Goal: Transaction & Acquisition: Purchase product/service

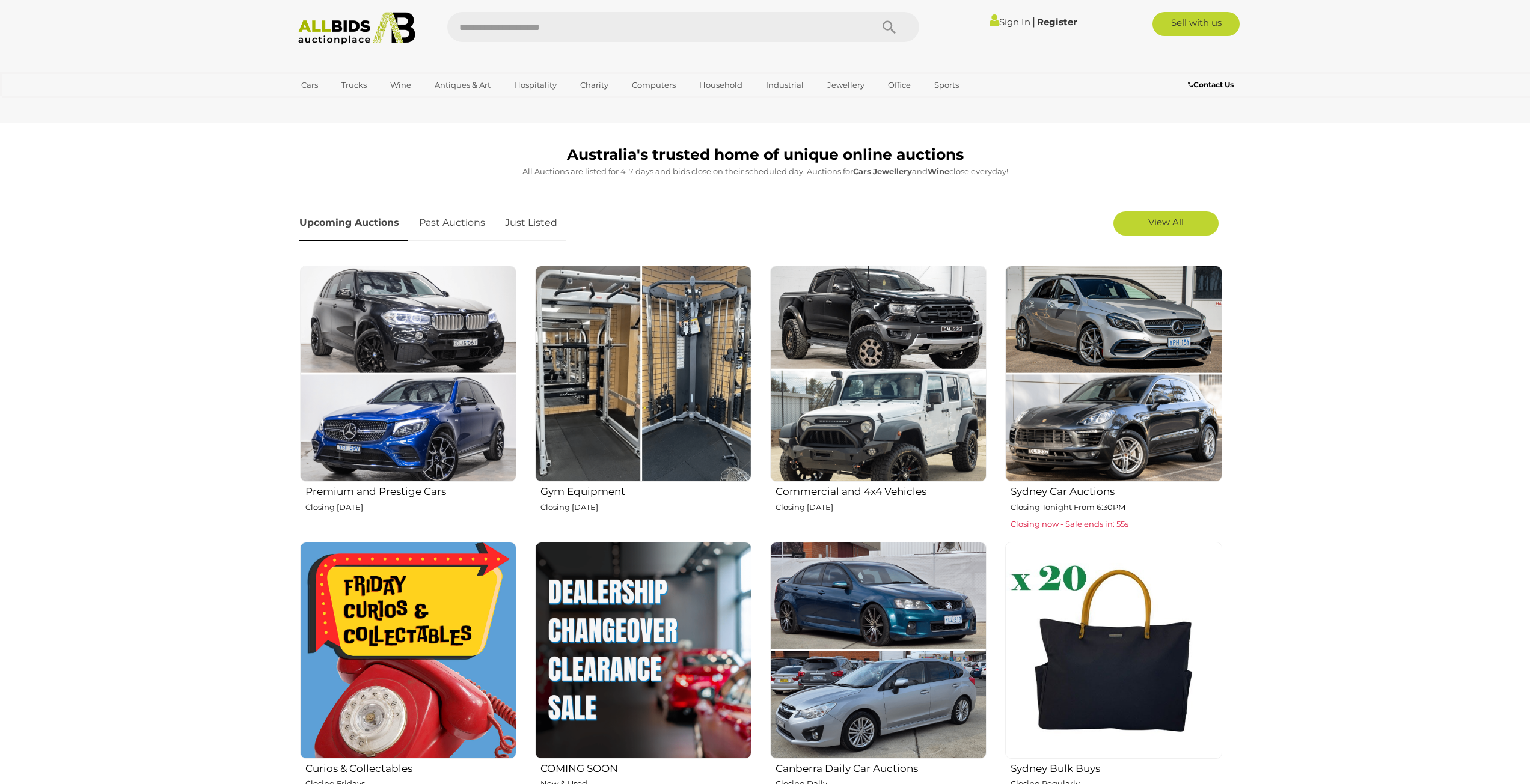
scroll to position [301, 0]
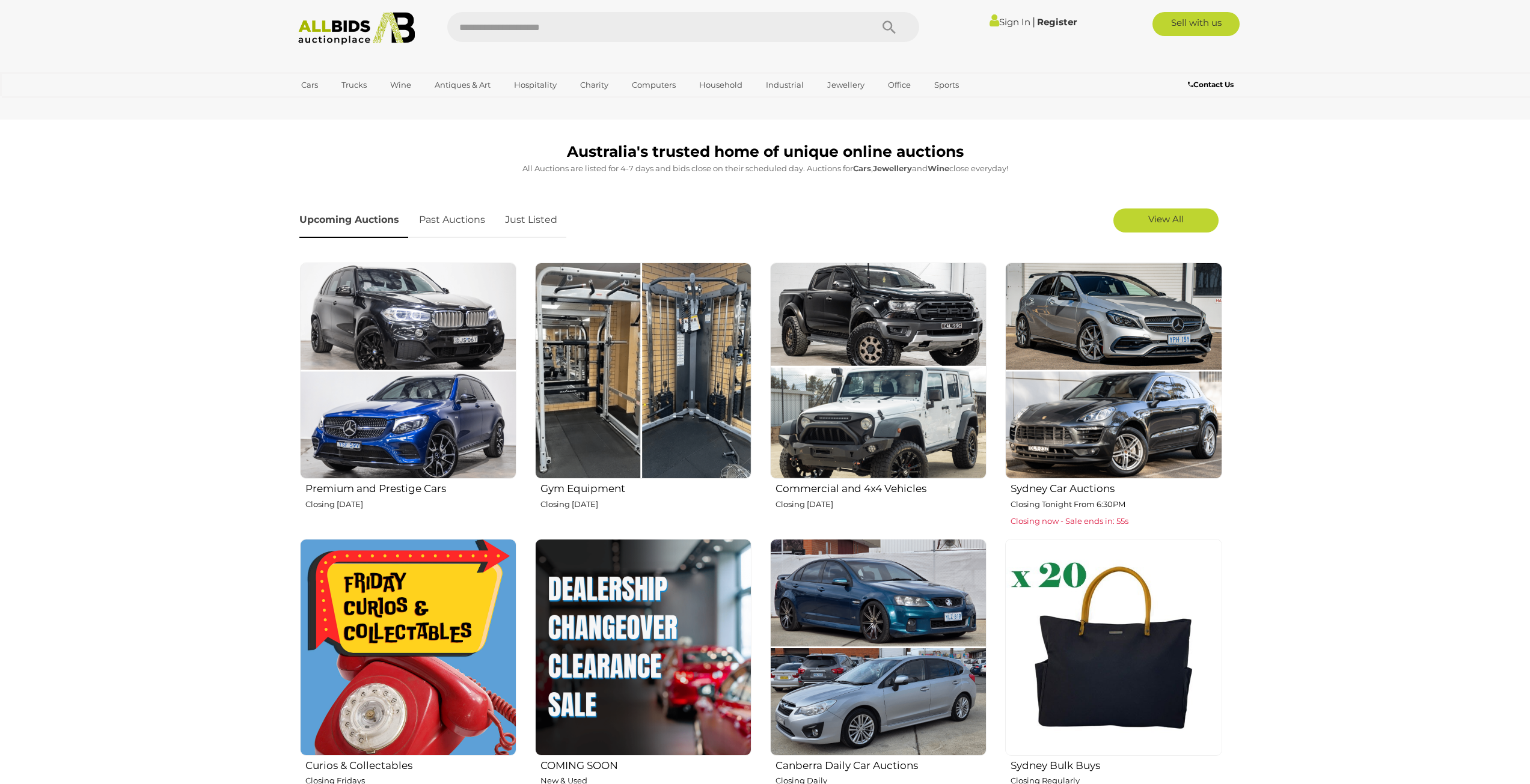
click at [394, 397] on img at bounding box center [408, 371] width 217 height 217
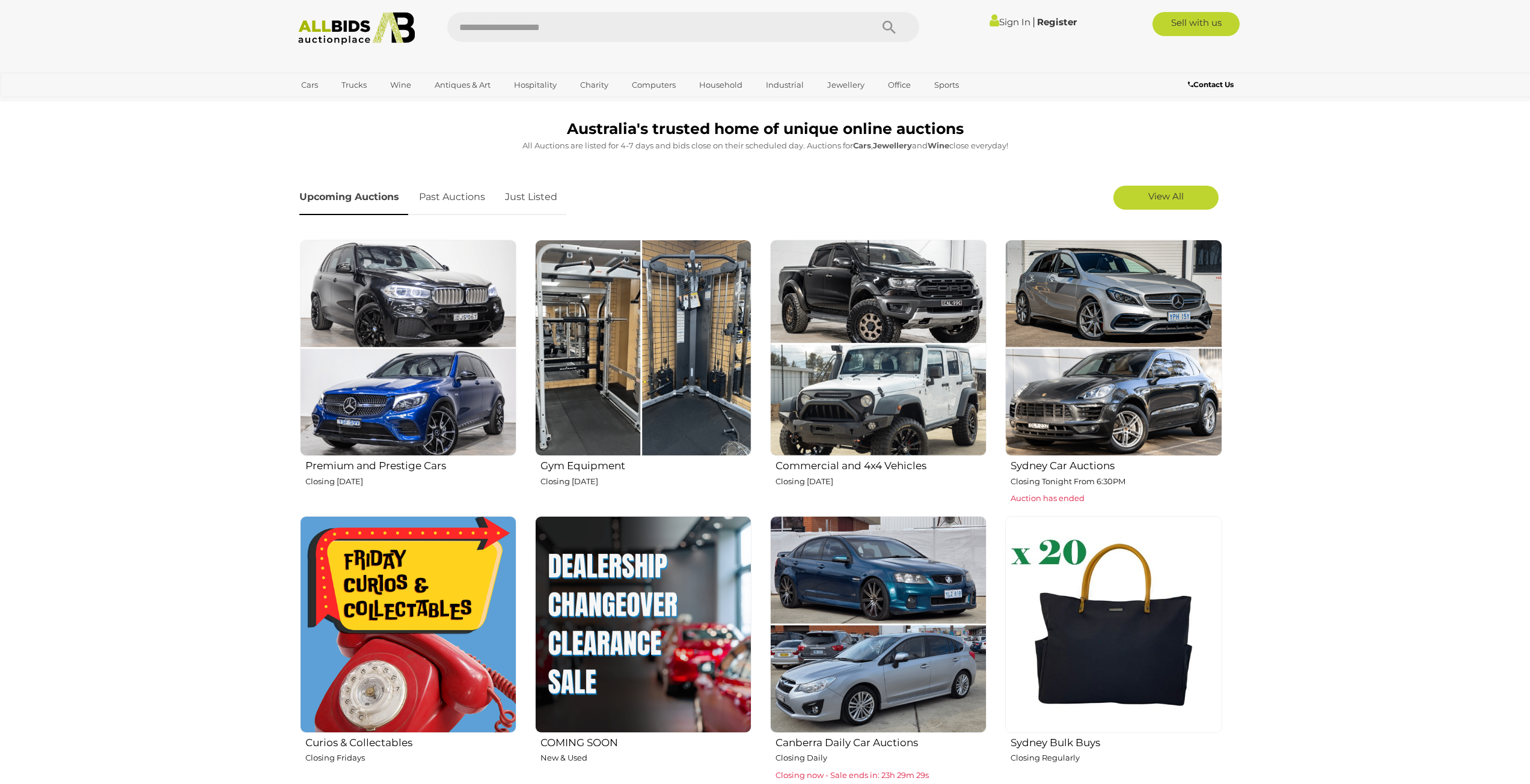
scroll to position [421, 0]
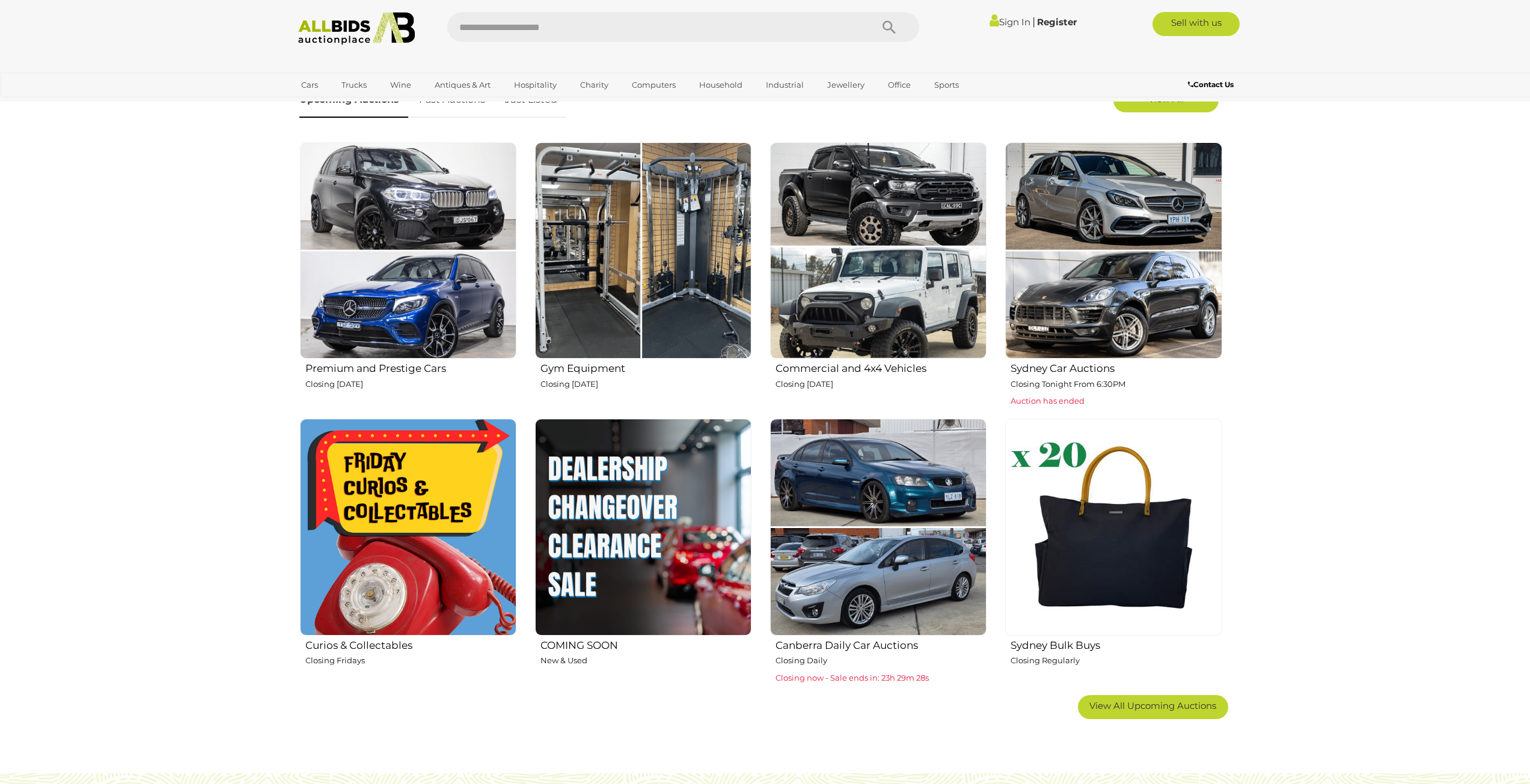
click at [870, 459] on img at bounding box center [878, 527] width 217 height 217
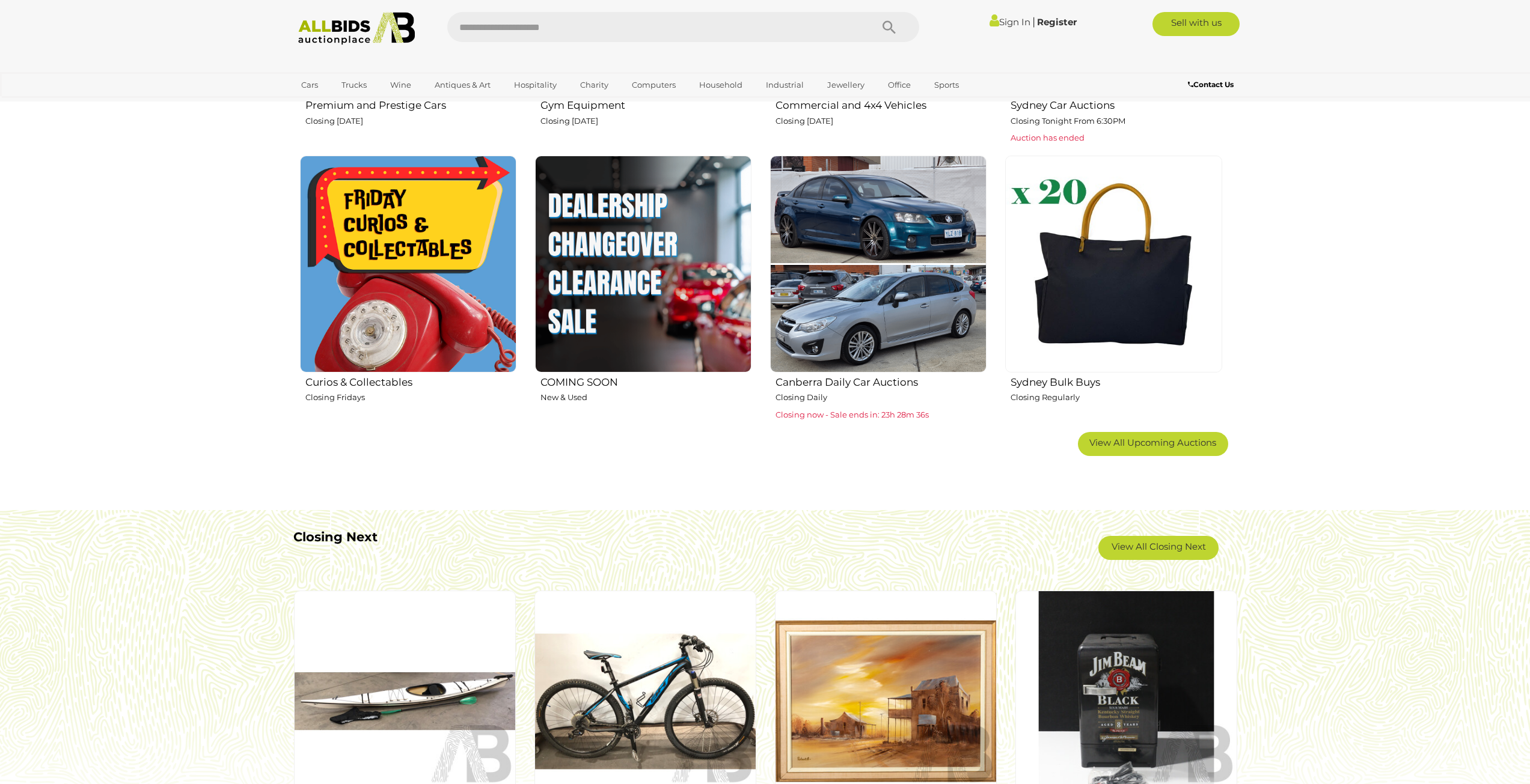
scroll to position [661, 0]
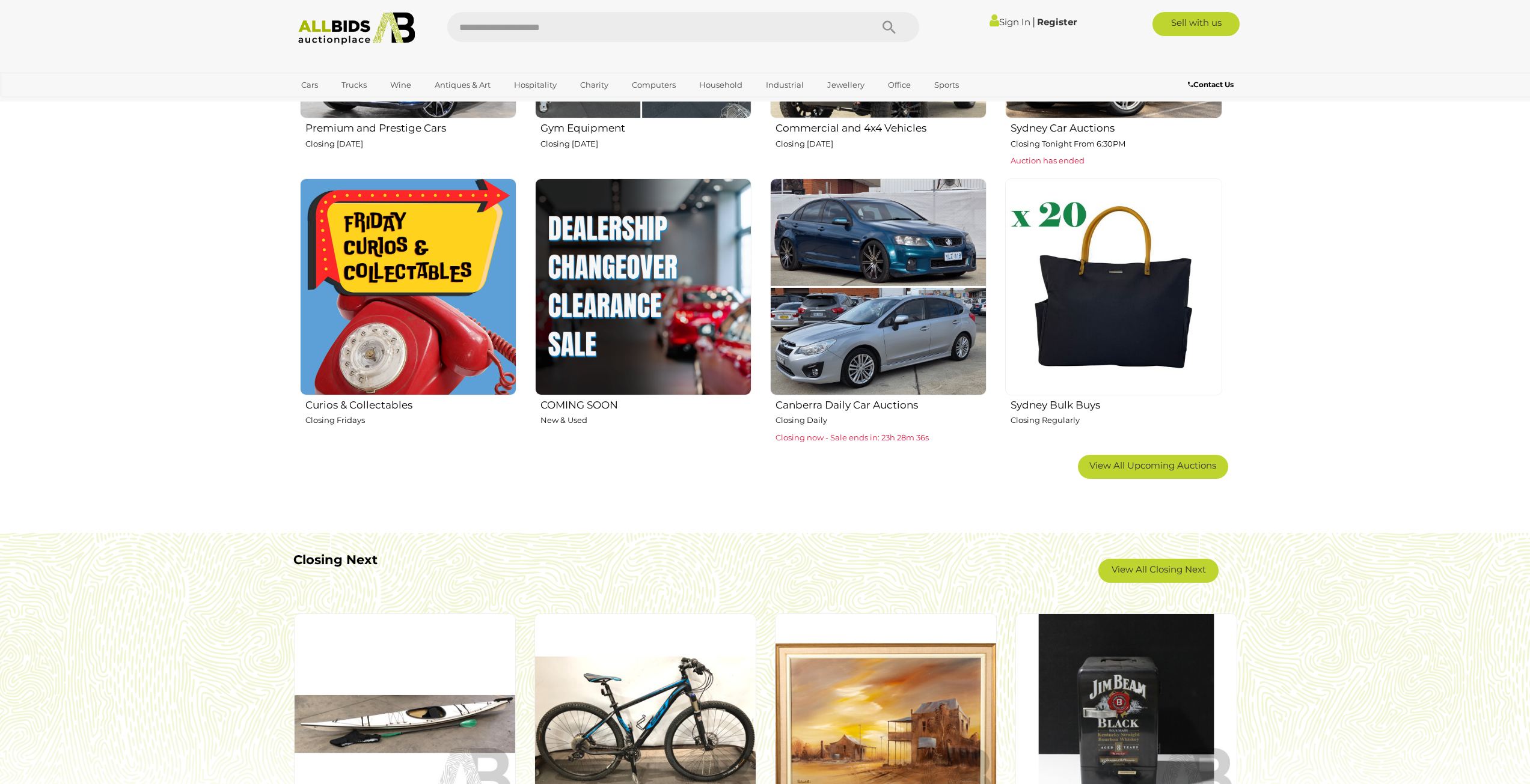
click at [820, 331] on img at bounding box center [878, 287] width 217 height 217
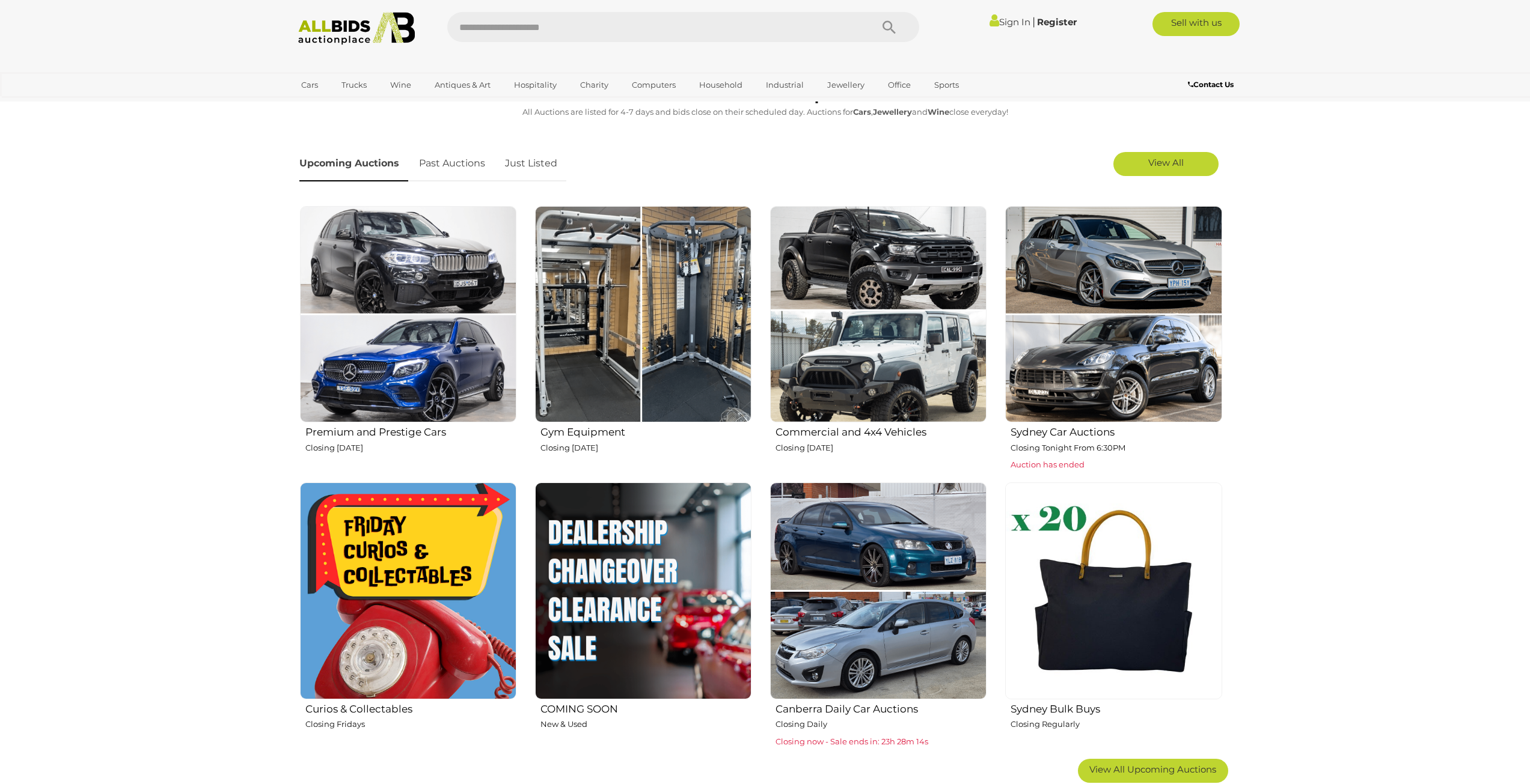
scroll to position [301, 0]
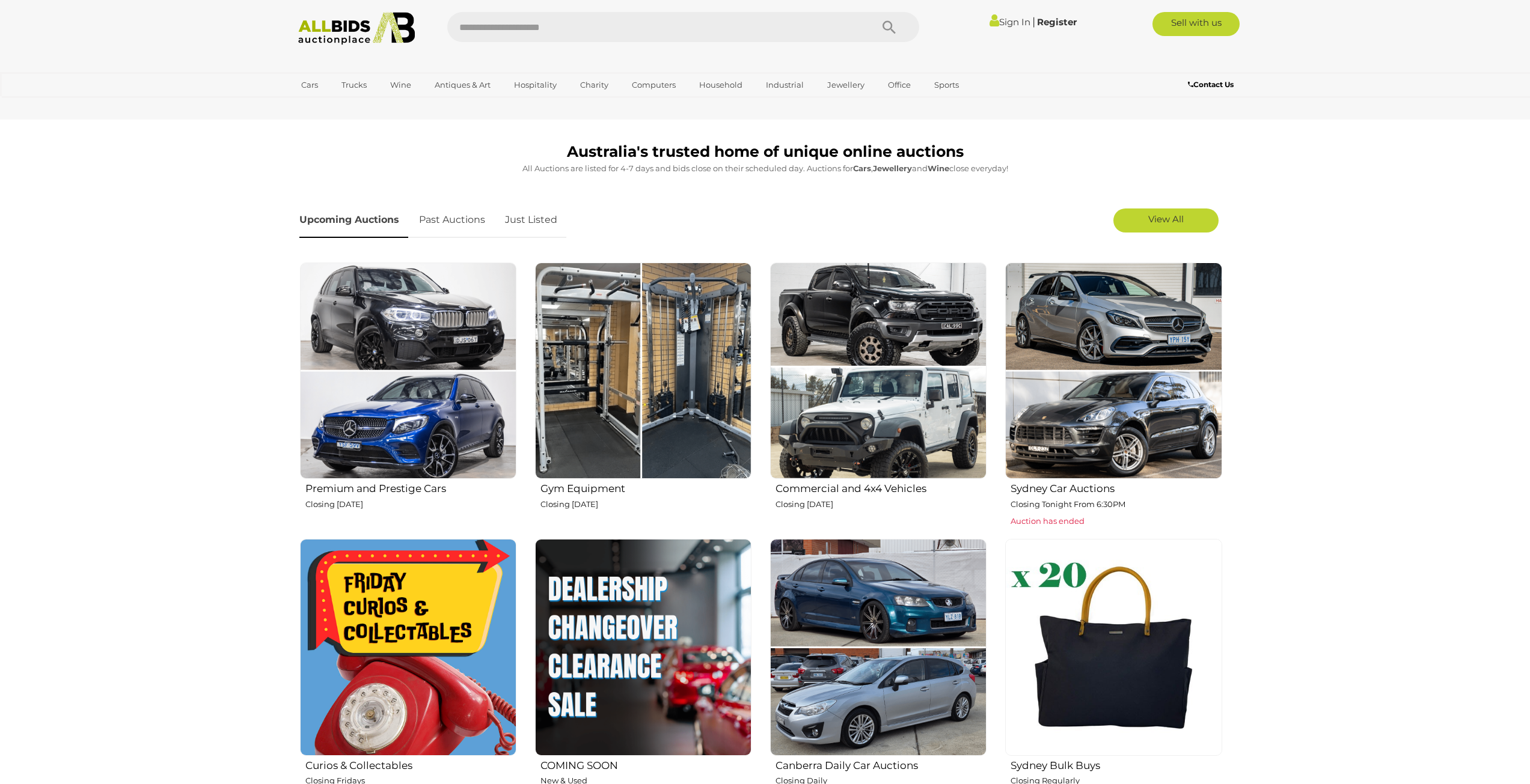
click at [450, 216] on link "Past Auctions" at bounding box center [452, 219] width 84 height 35
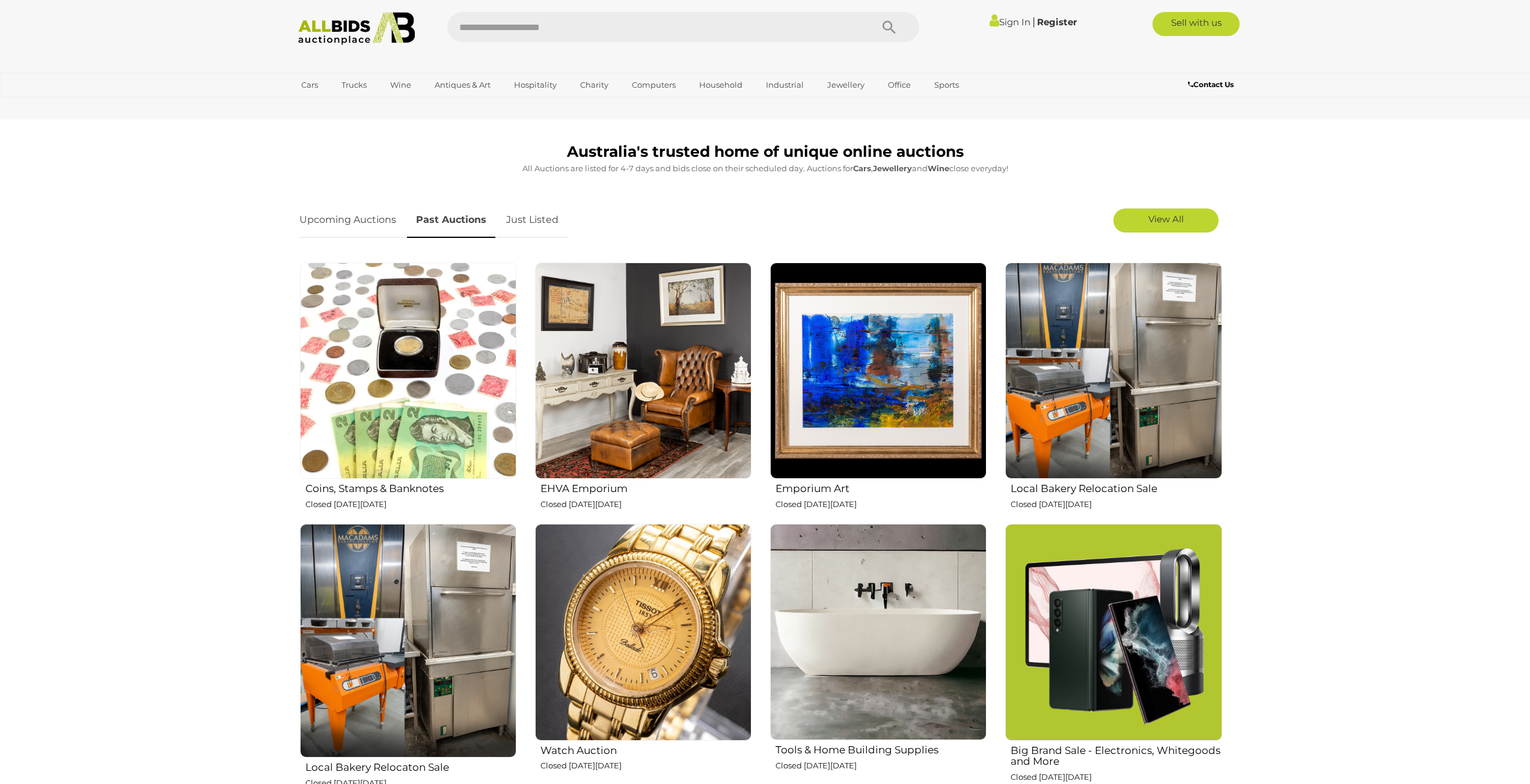
click at [343, 211] on link "Upcoming Auctions" at bounding box center [352, 219] width 106 height 35
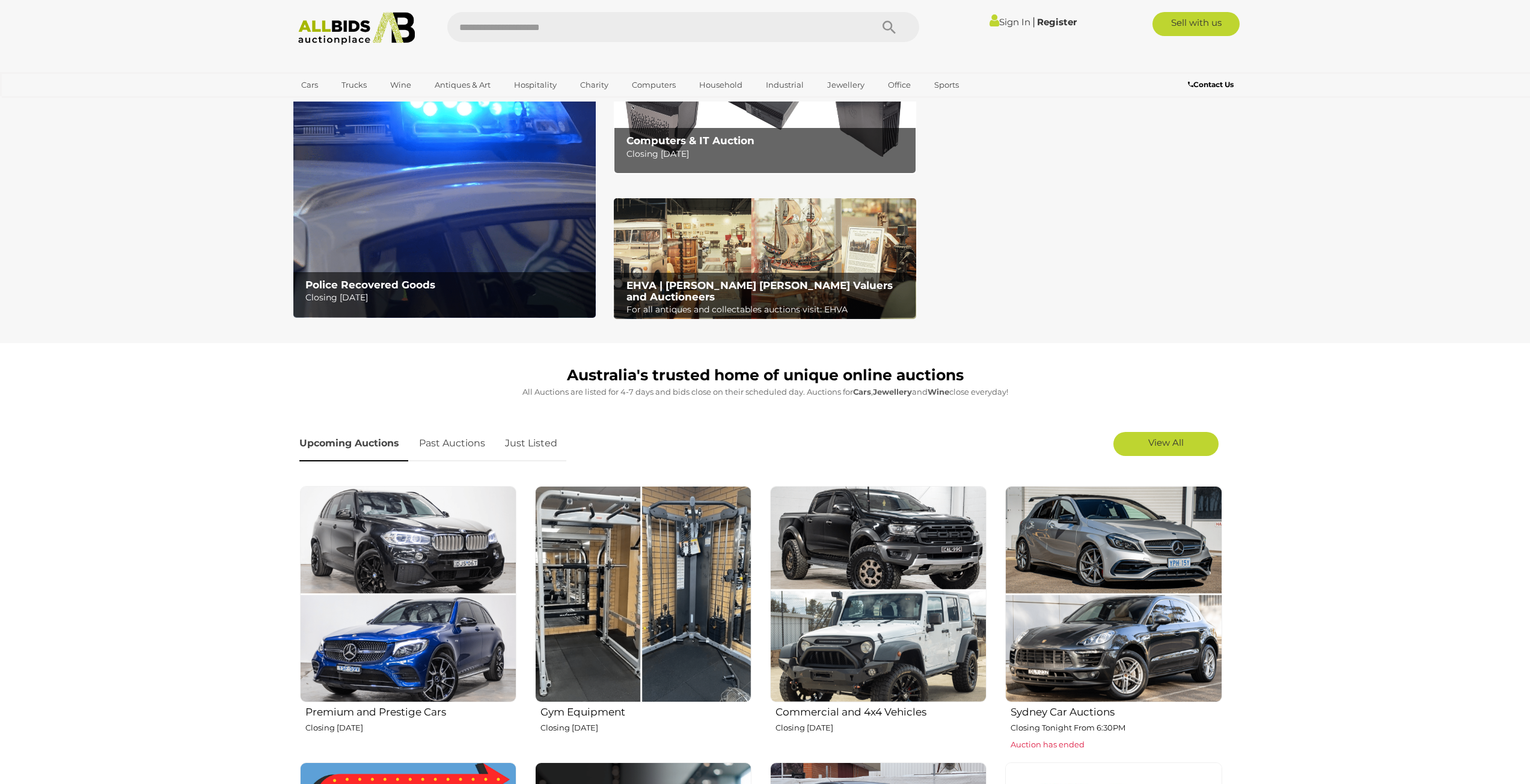
scroll to position [0, 0]
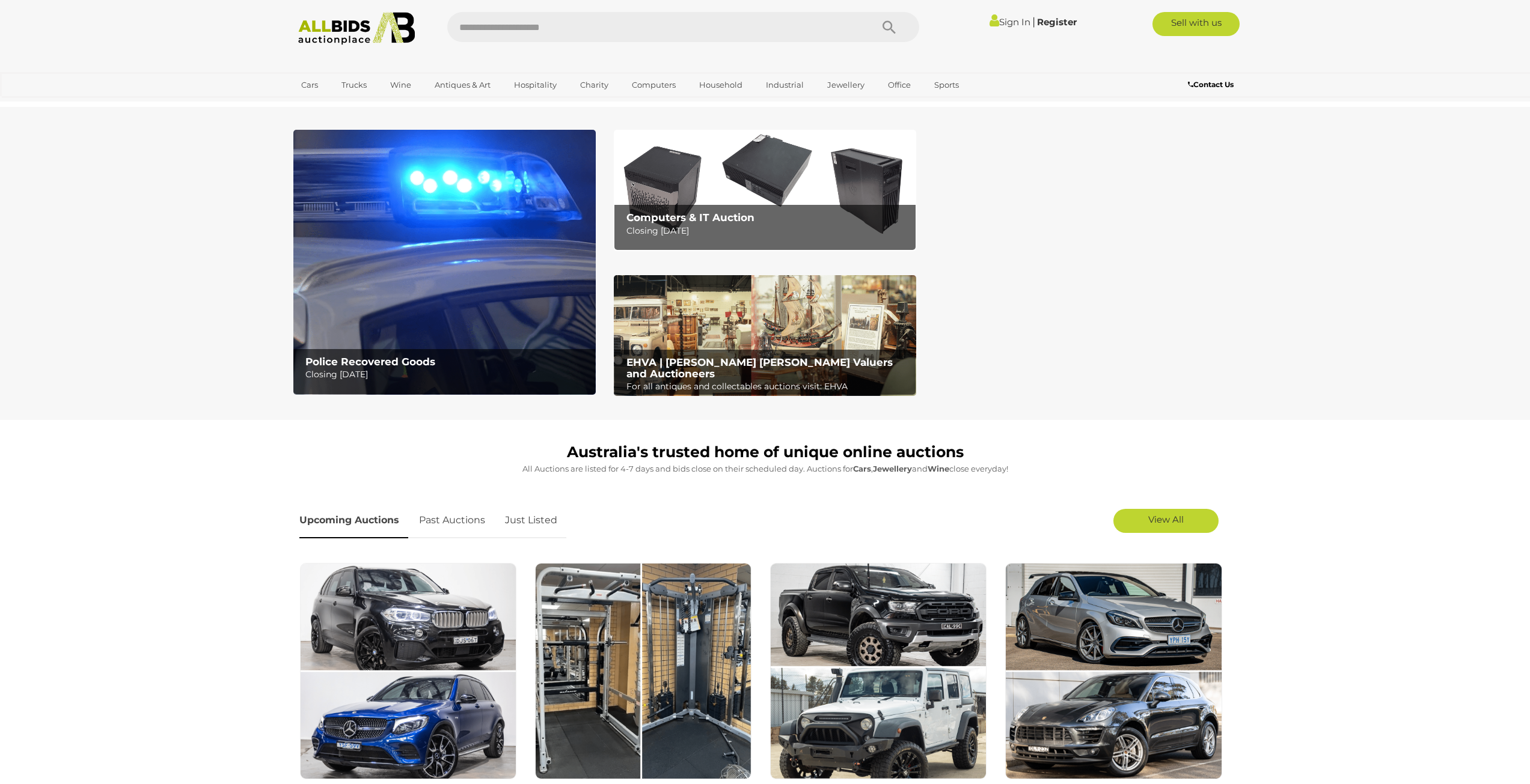
click at [352, 23] on img at bounding box center [357, 28] width 130 height 33
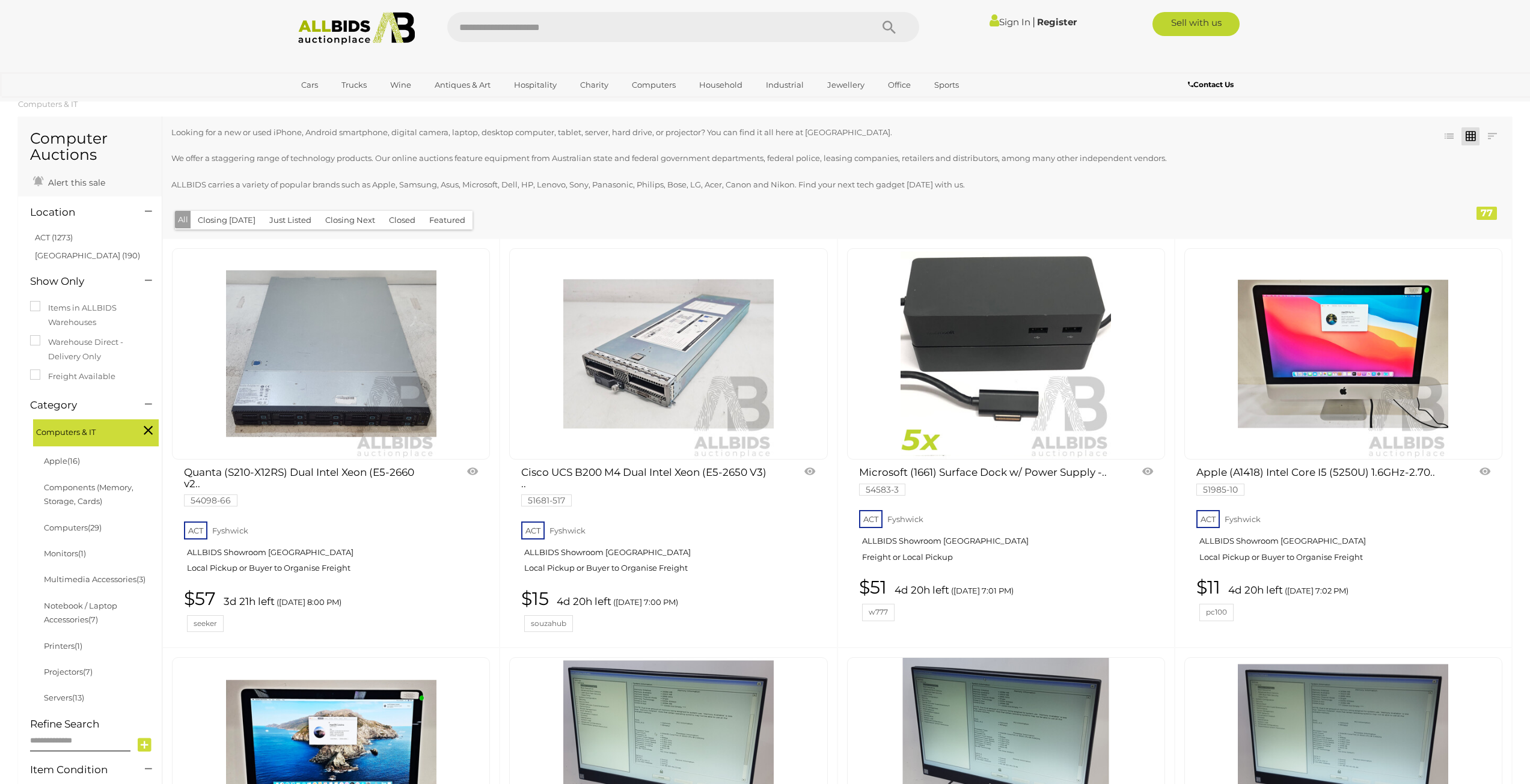
scroll to position [61, 0]
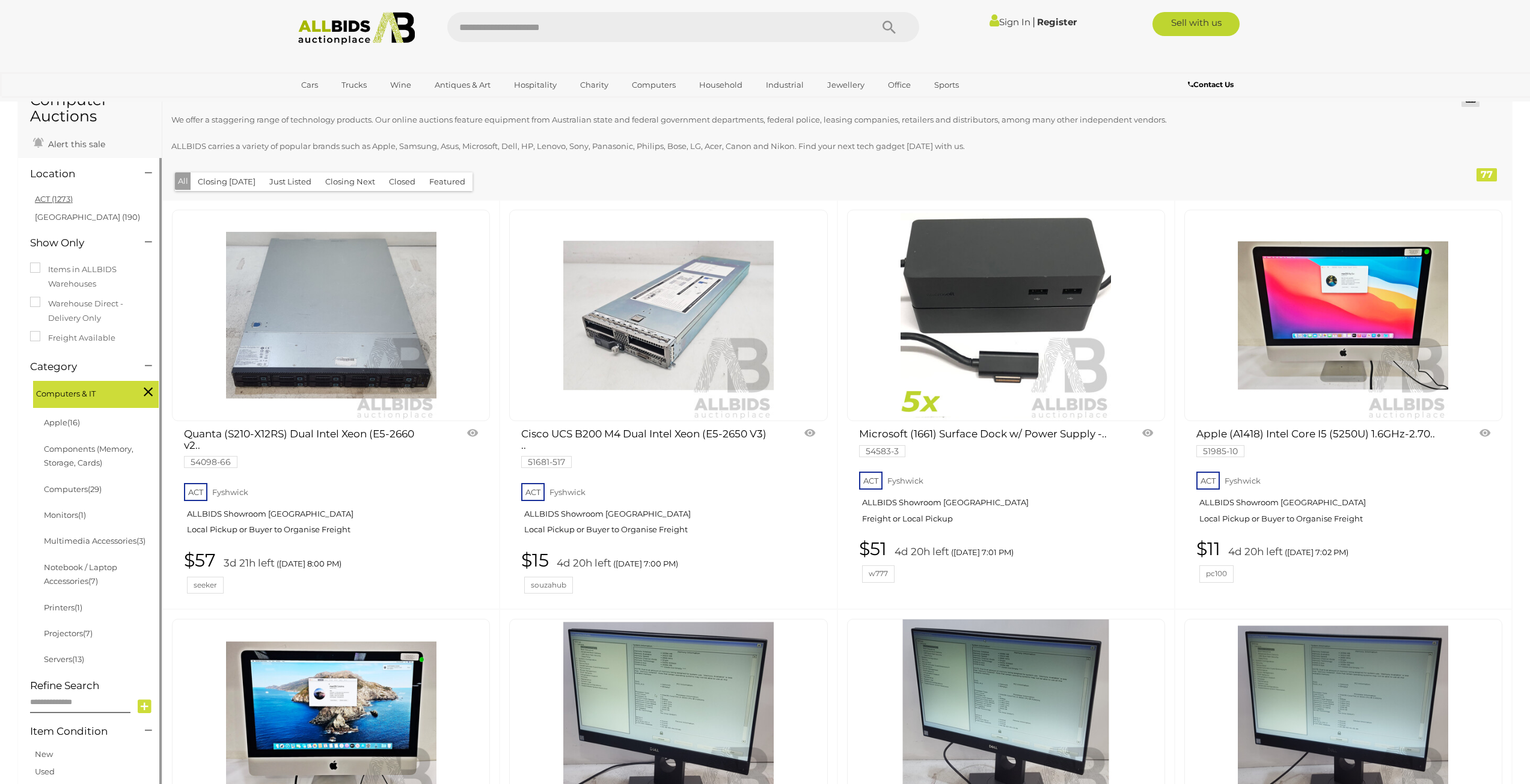
click at [55, 200] on link "ACT (1273)" at bounding box center [54, 199] width 38 height 10
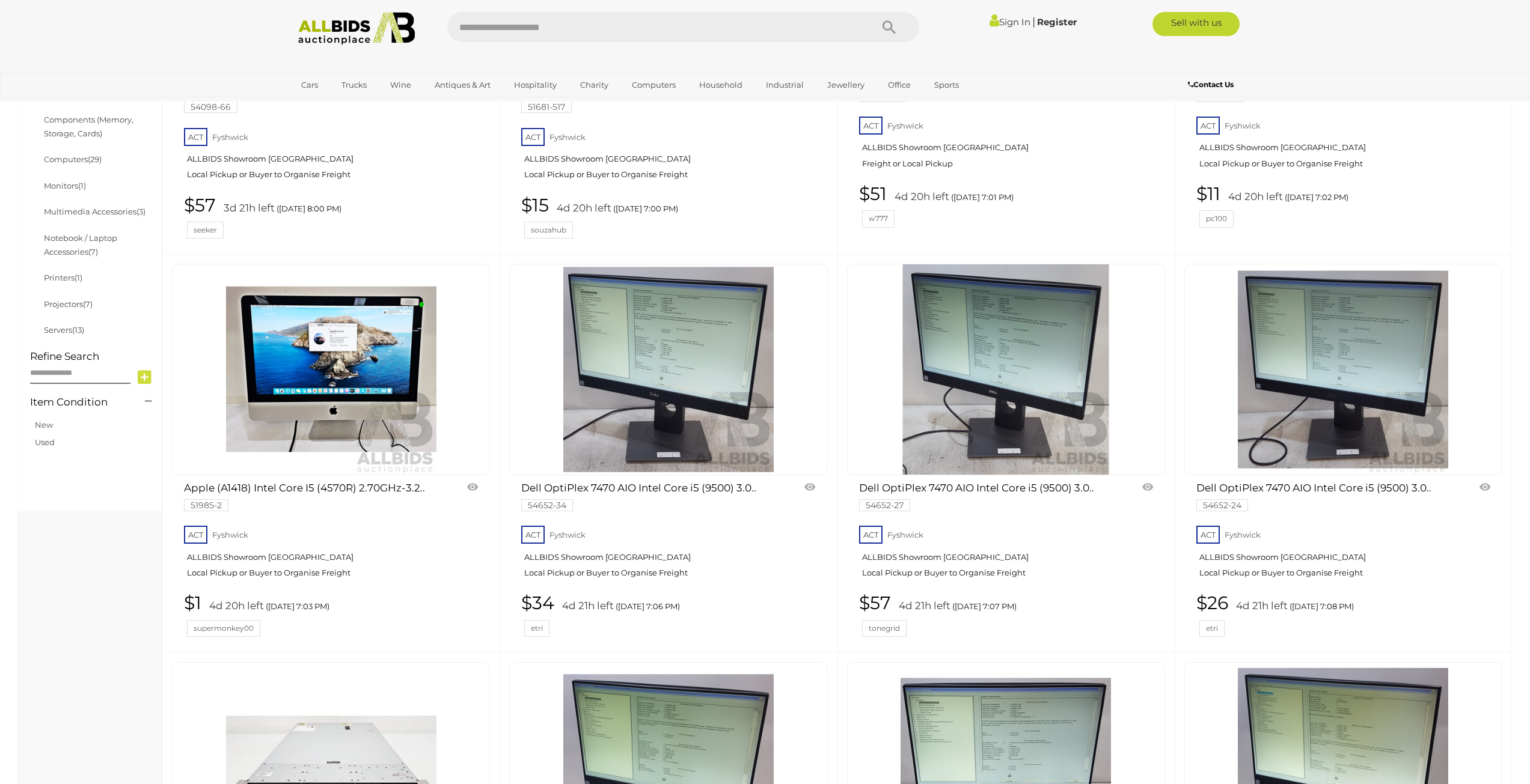
scroll to position [120, 0]
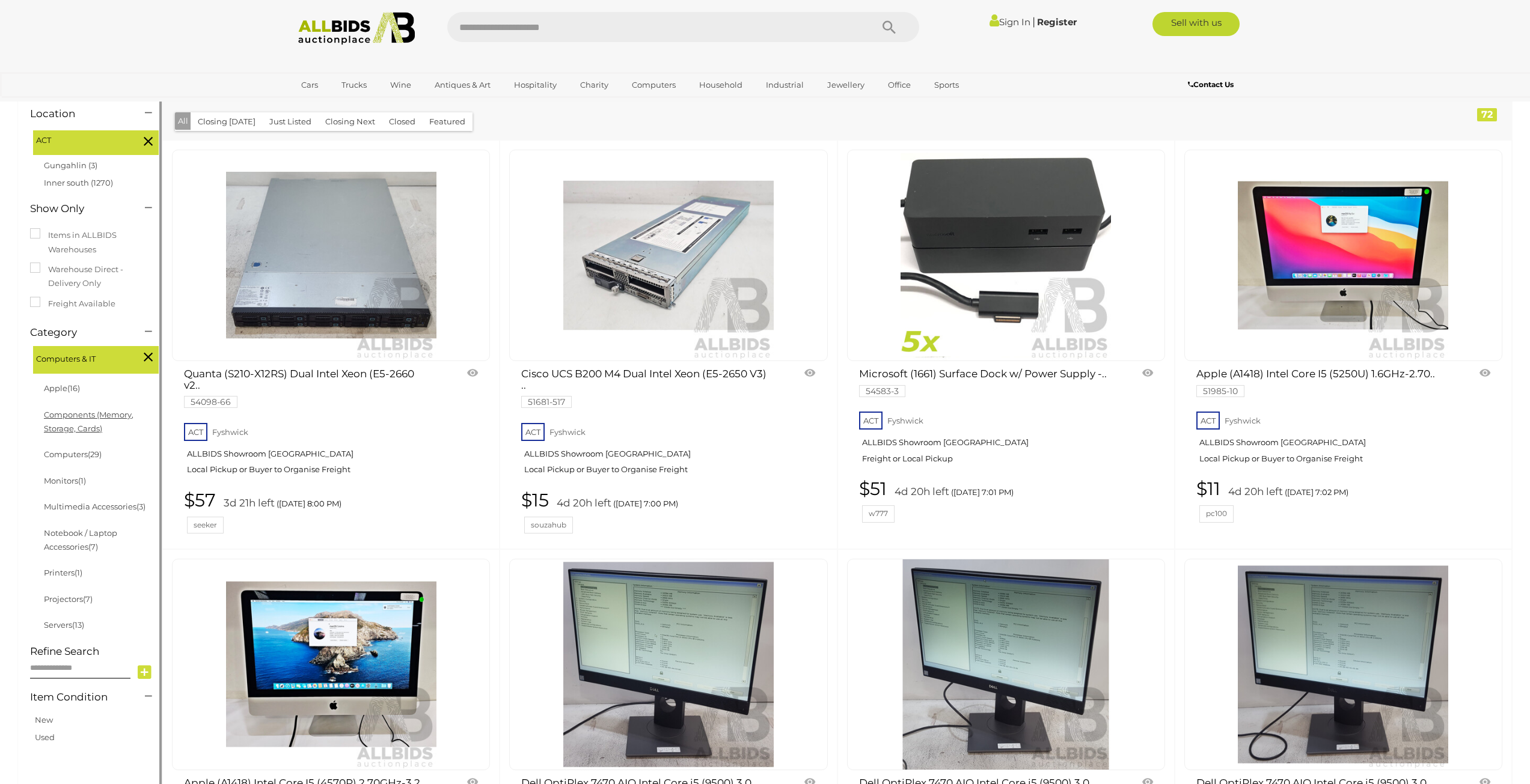
click at [93, 425] on link "Components (Memory, Storage, Cards)" at bounding box center [89, 422] width 89 height 23
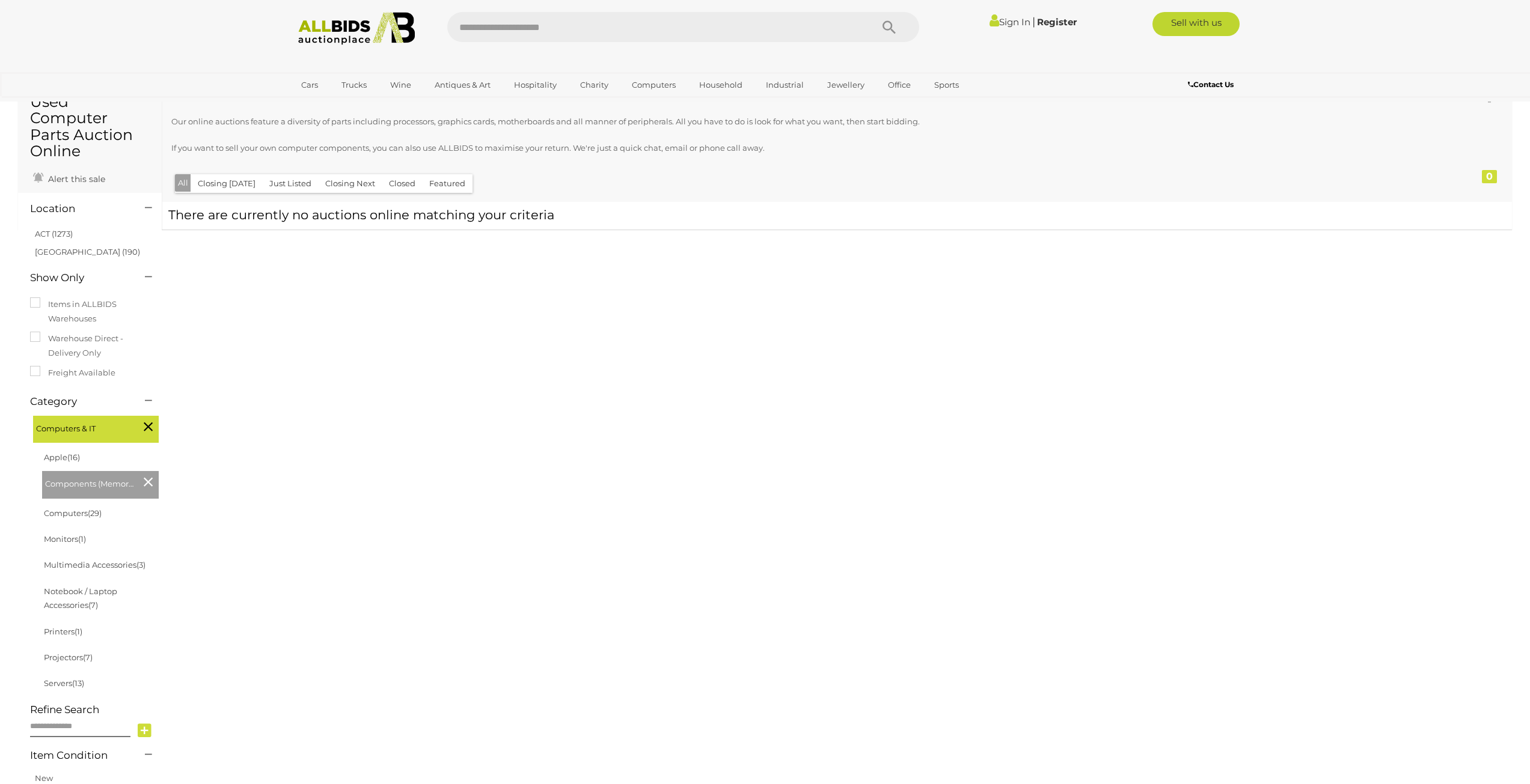
scroll to position [61, 0]
click at [145, 472] on icon at bounding box center [148, 480] width 9 height 15
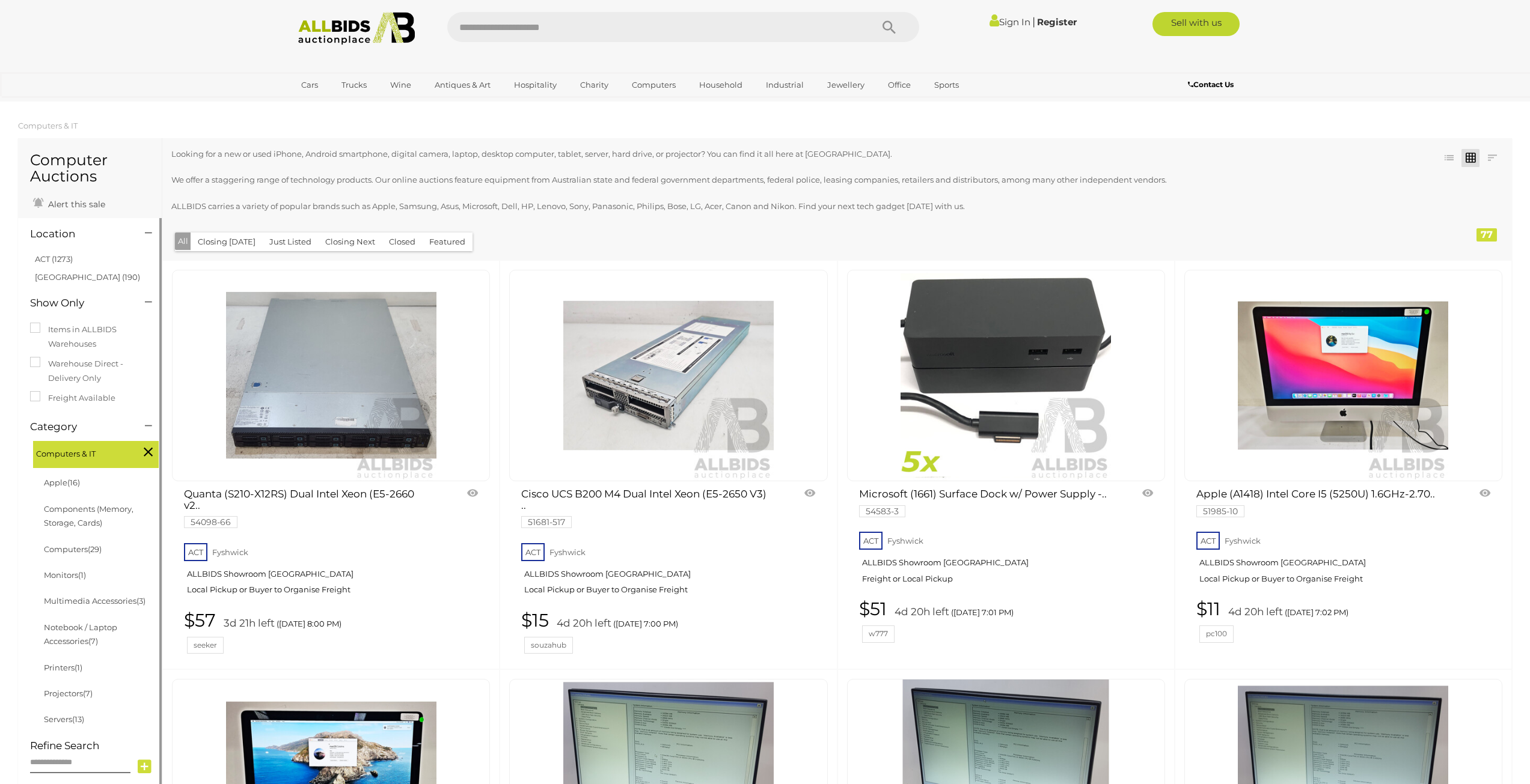
click at [80, 261] on li "ACT (1273)" at bounding box center [91, 258] width 117 height 17
click at [68, 261] on link "ACT (1273)" at bounding box center [54, 258] width 38 height 10
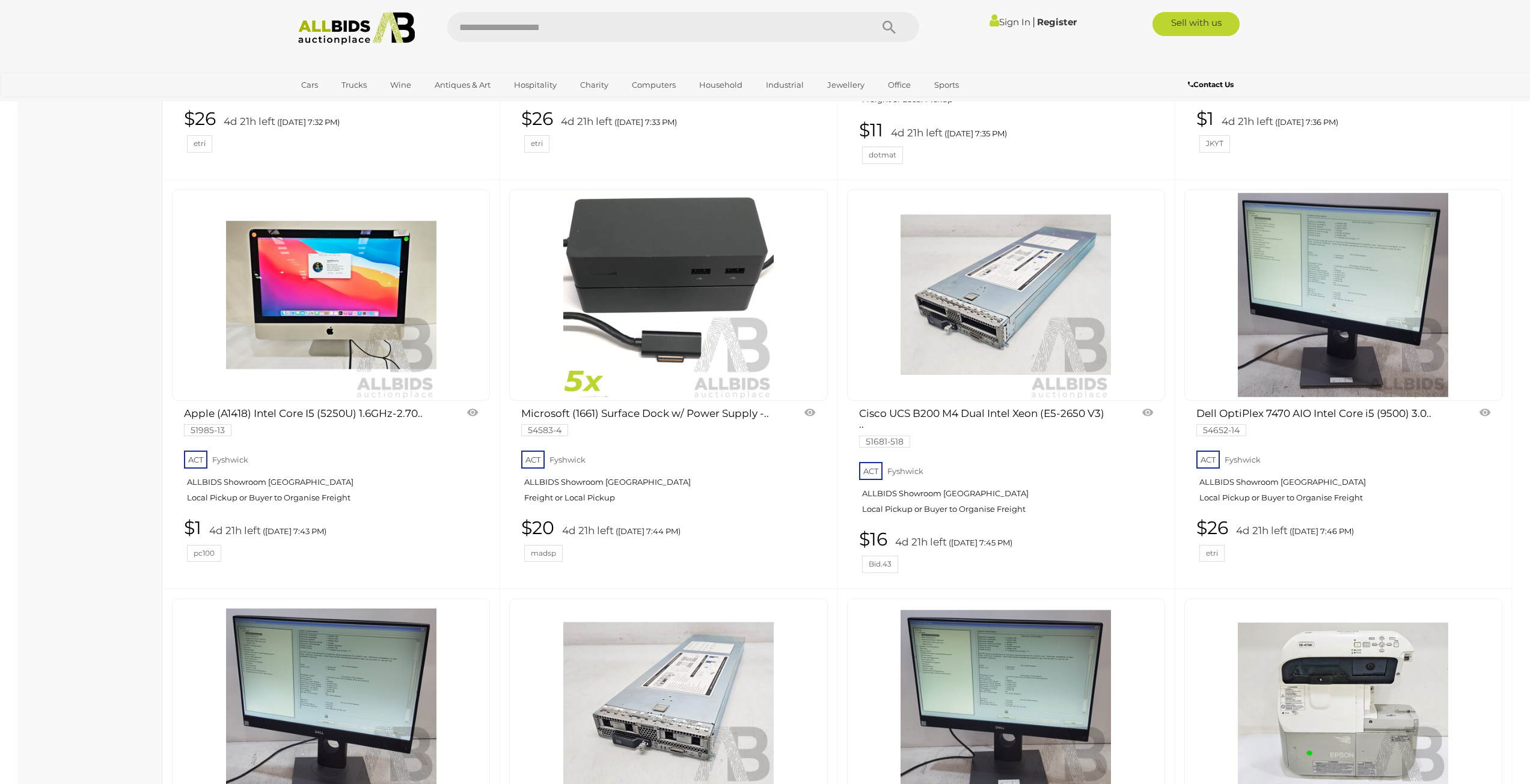
scroll to position [2163, 0]
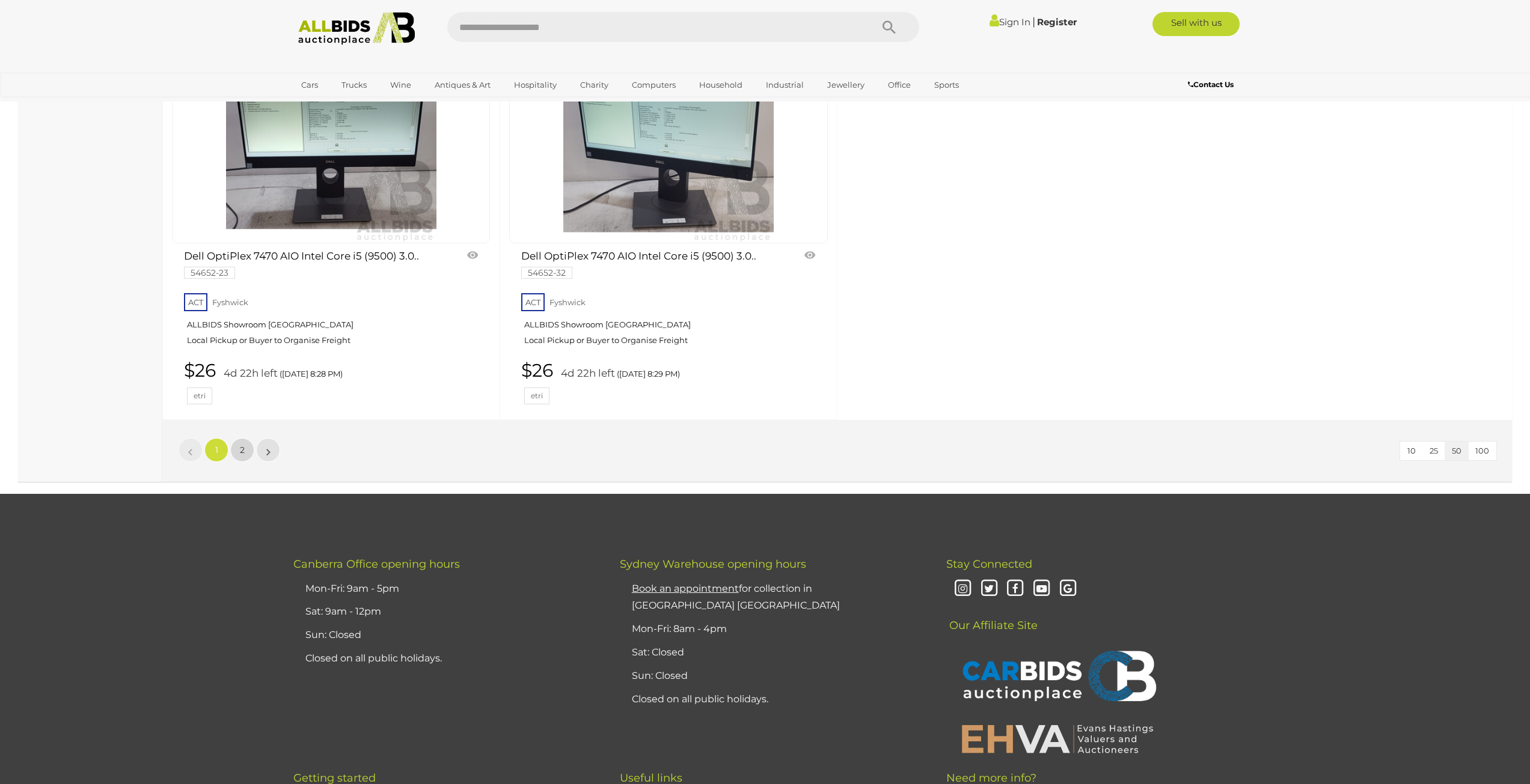
click at [231, 447] on link "2" at bounding box center [242, 450] width 24 height 24
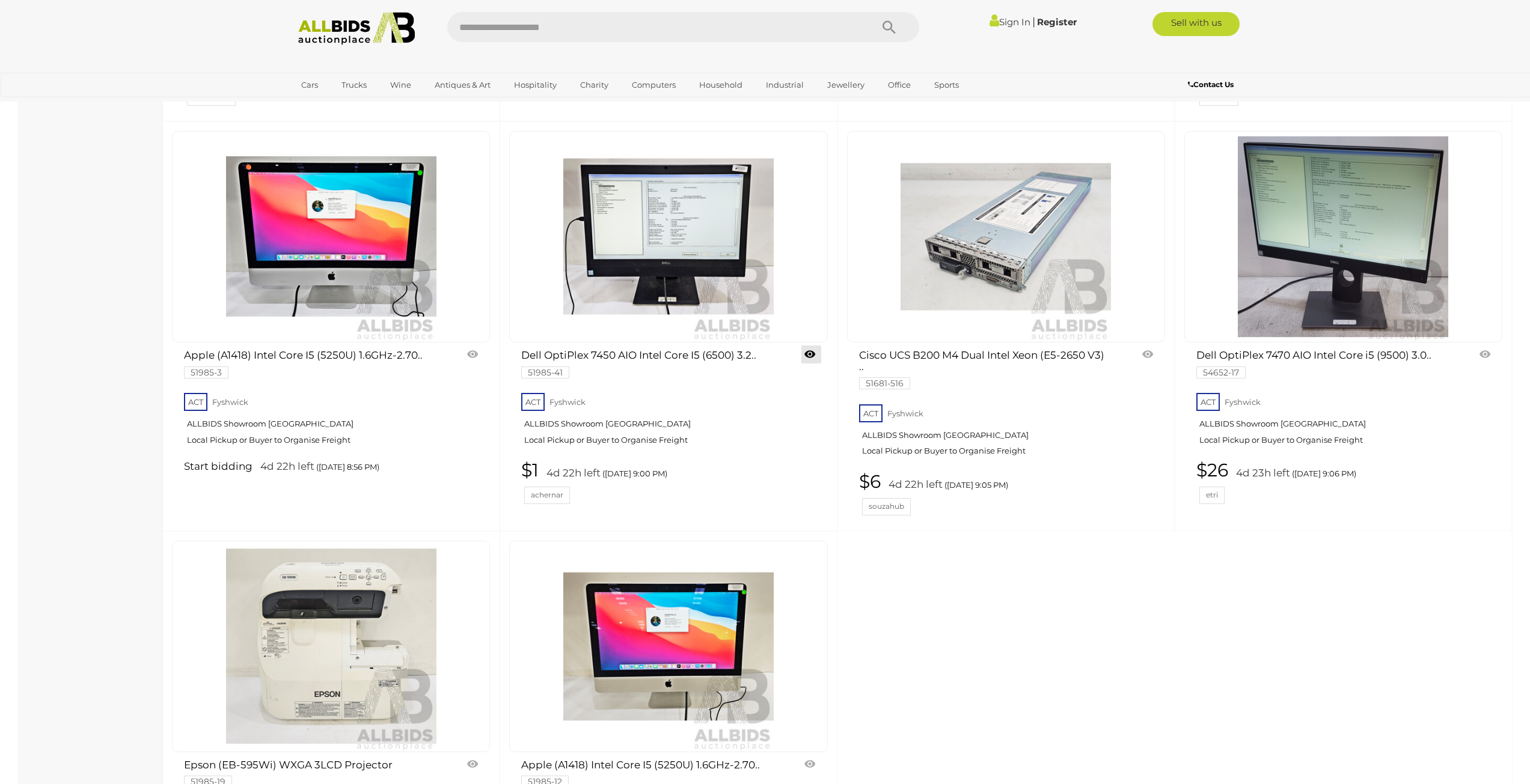
scroll to position [1943, 0]
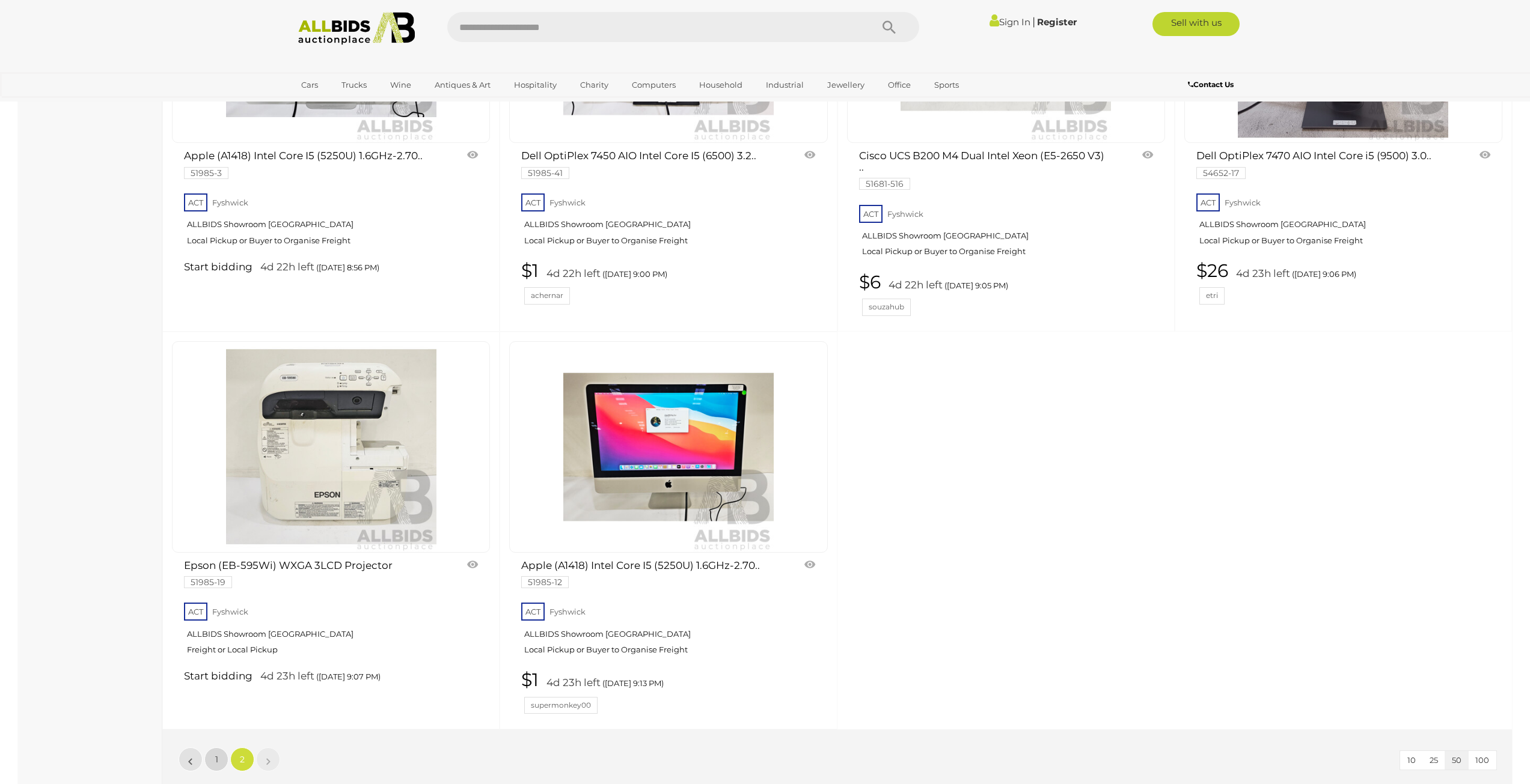
click at [216, 759] on span "1" at bounding box center [216, 760] width 3 height 11
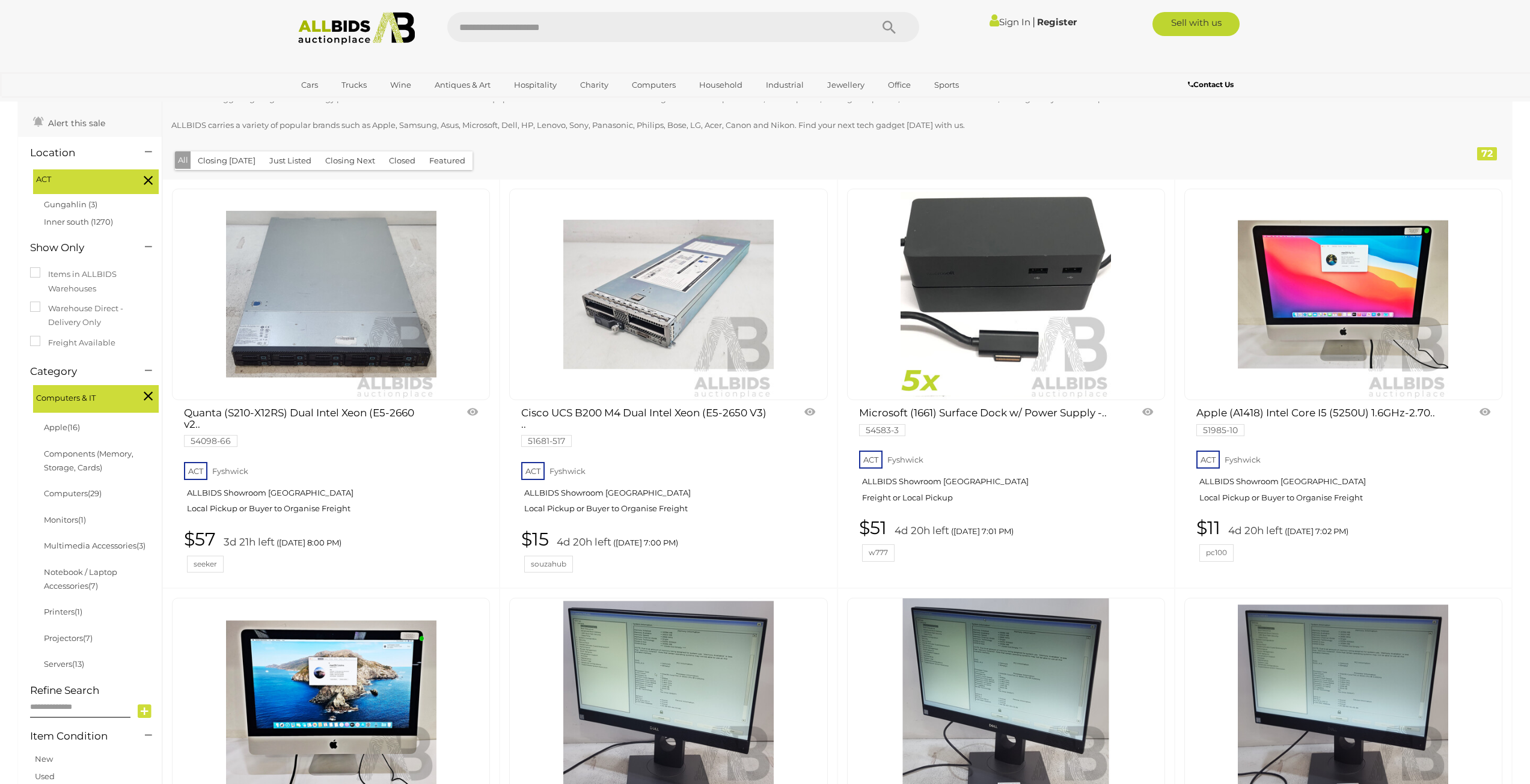
scroll to position [79, 0]
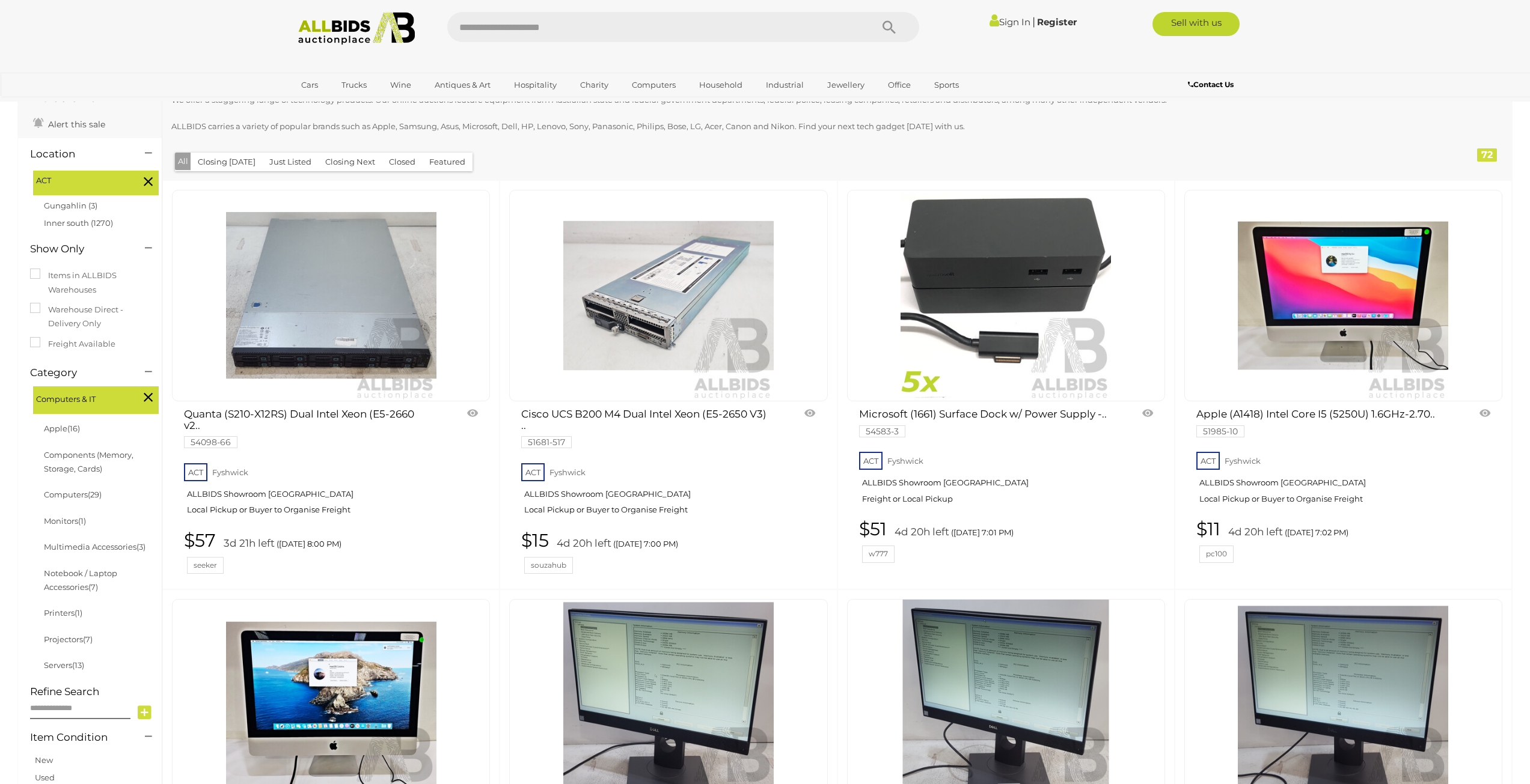
click at [365, 28] on img at bounding box center [357, 28] width 130 height 33
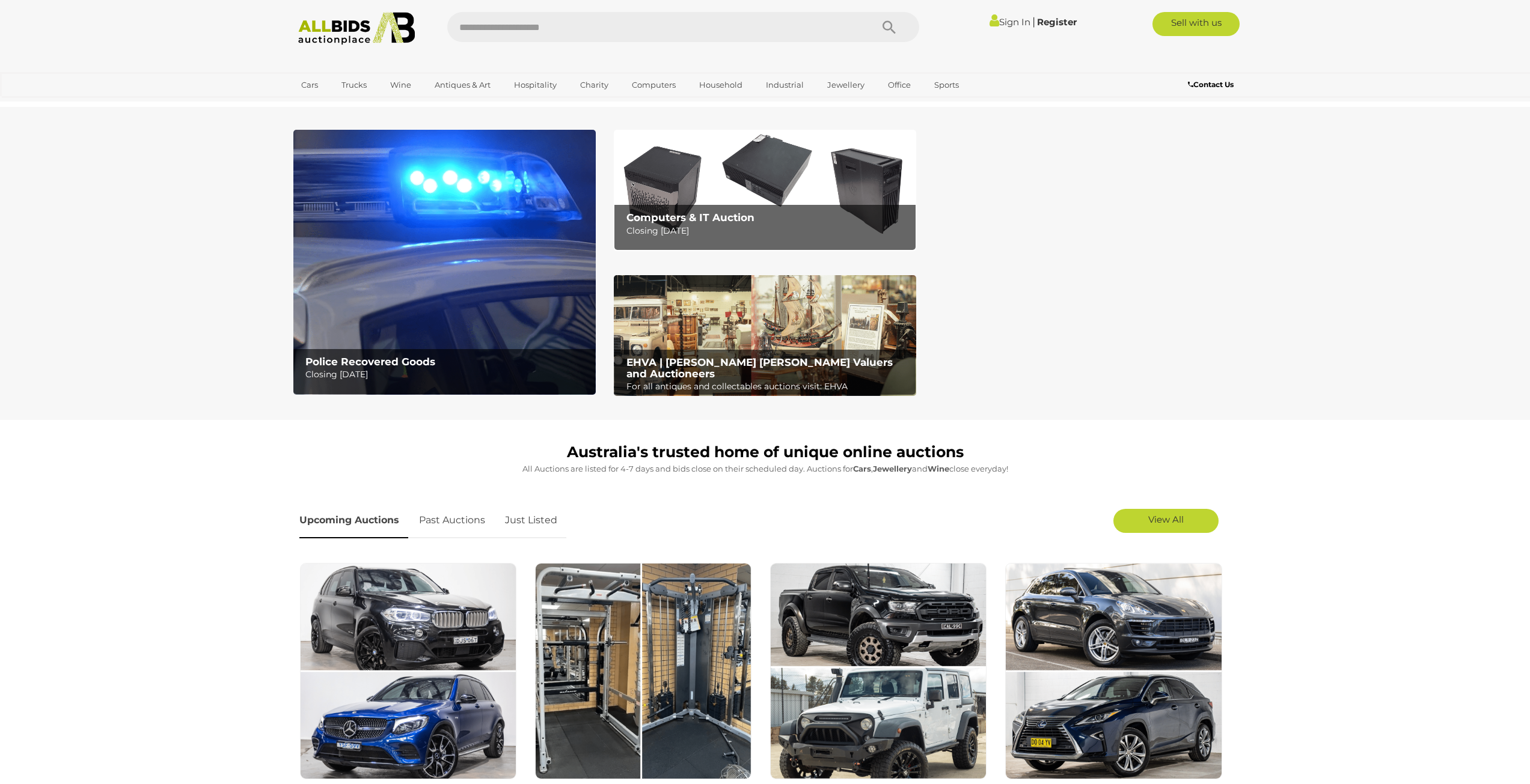
click at [749, 363] on b "EHVA | [PERSON_NAME] [PERSON_NAME] Valuers and Auctioneers" at bounding box center [759, 369] width 267 height 23
click at [469, 288] on img at bounding box center [445, 262] width 303 height 265
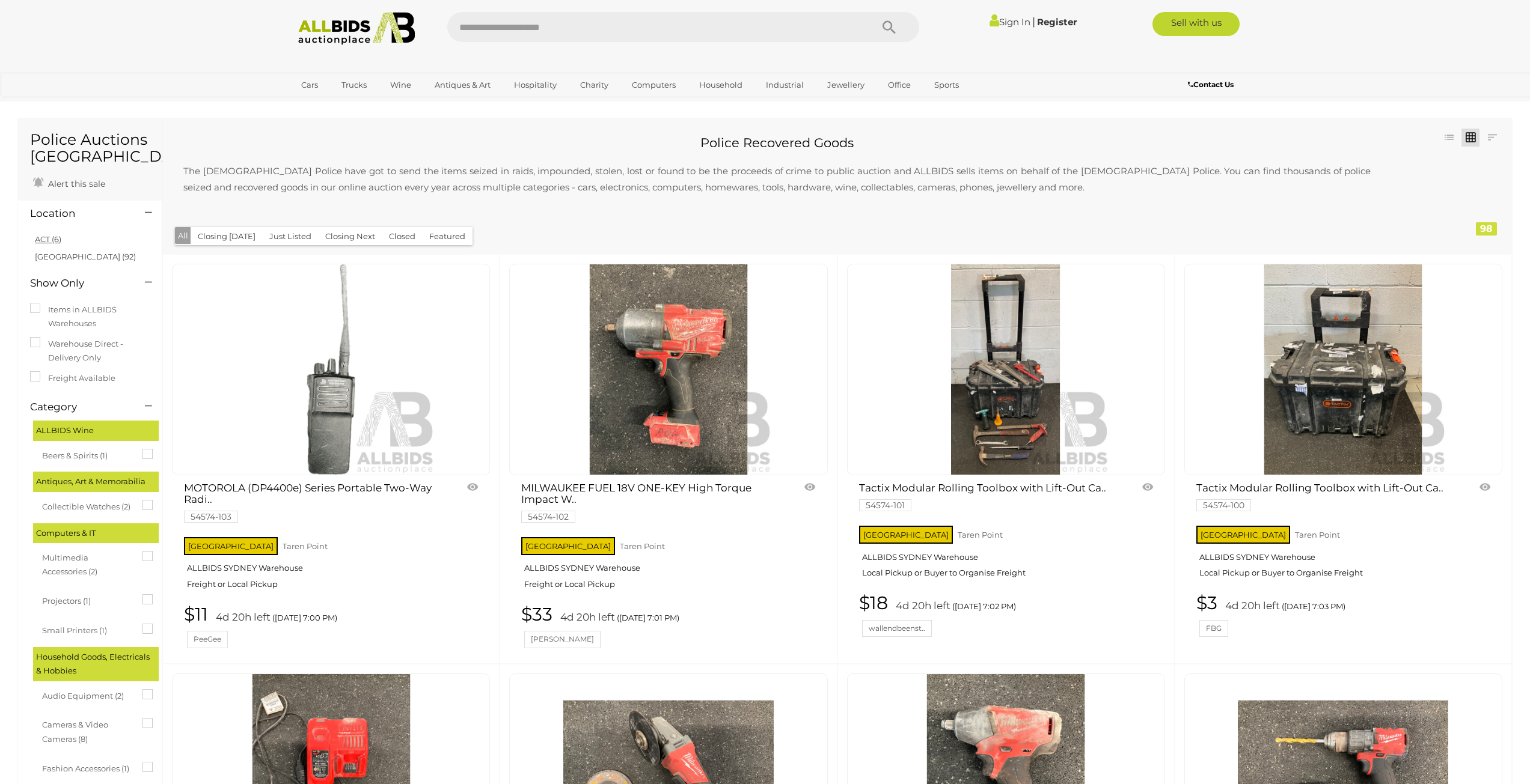
click at [39, 238] on link "ACT (6)" at bounding box center [48, 238] width 26 height 10
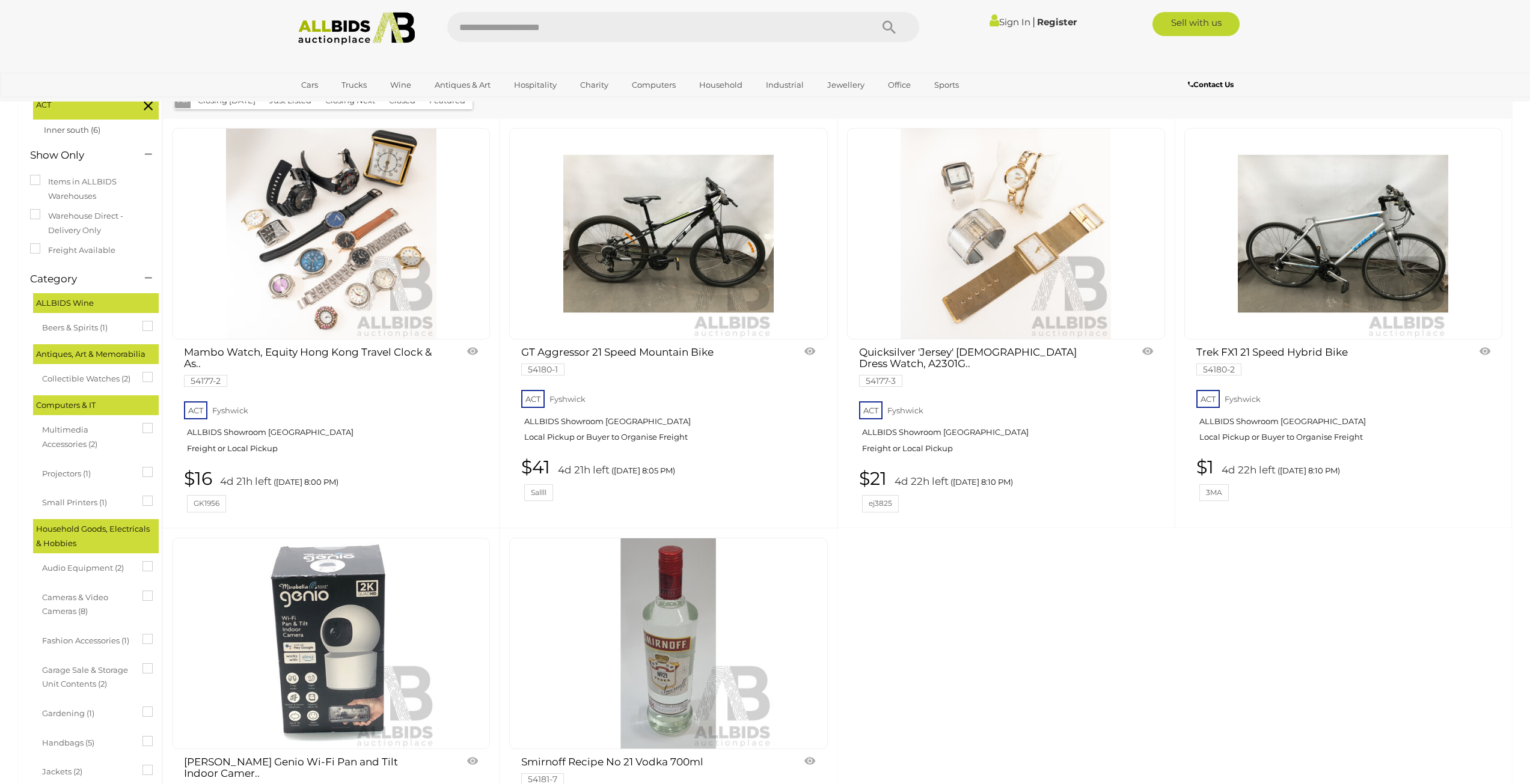
scroll to position [120, 0]
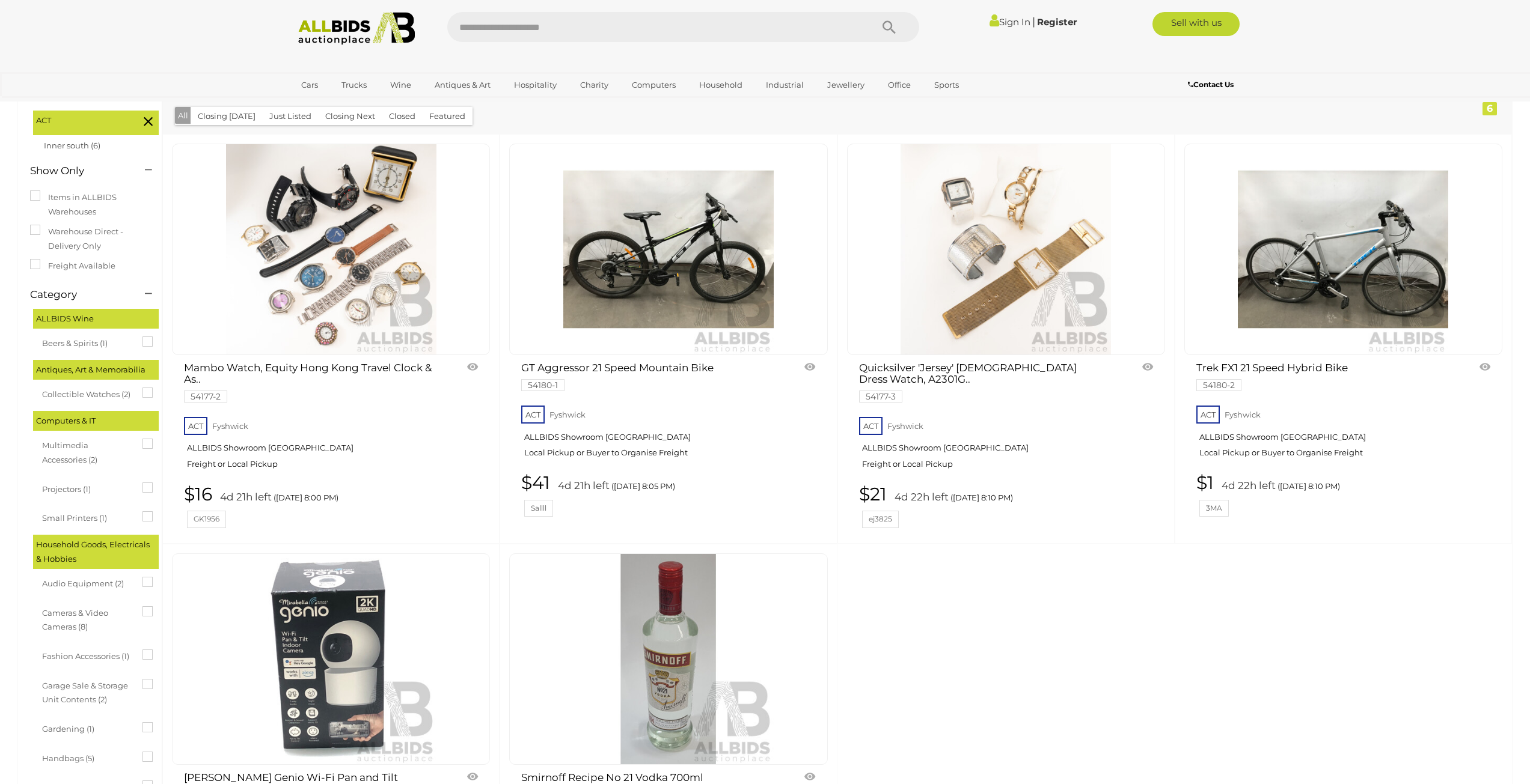
click at [314, 269] on img at bounding box center [331, 249] width 211 height 210
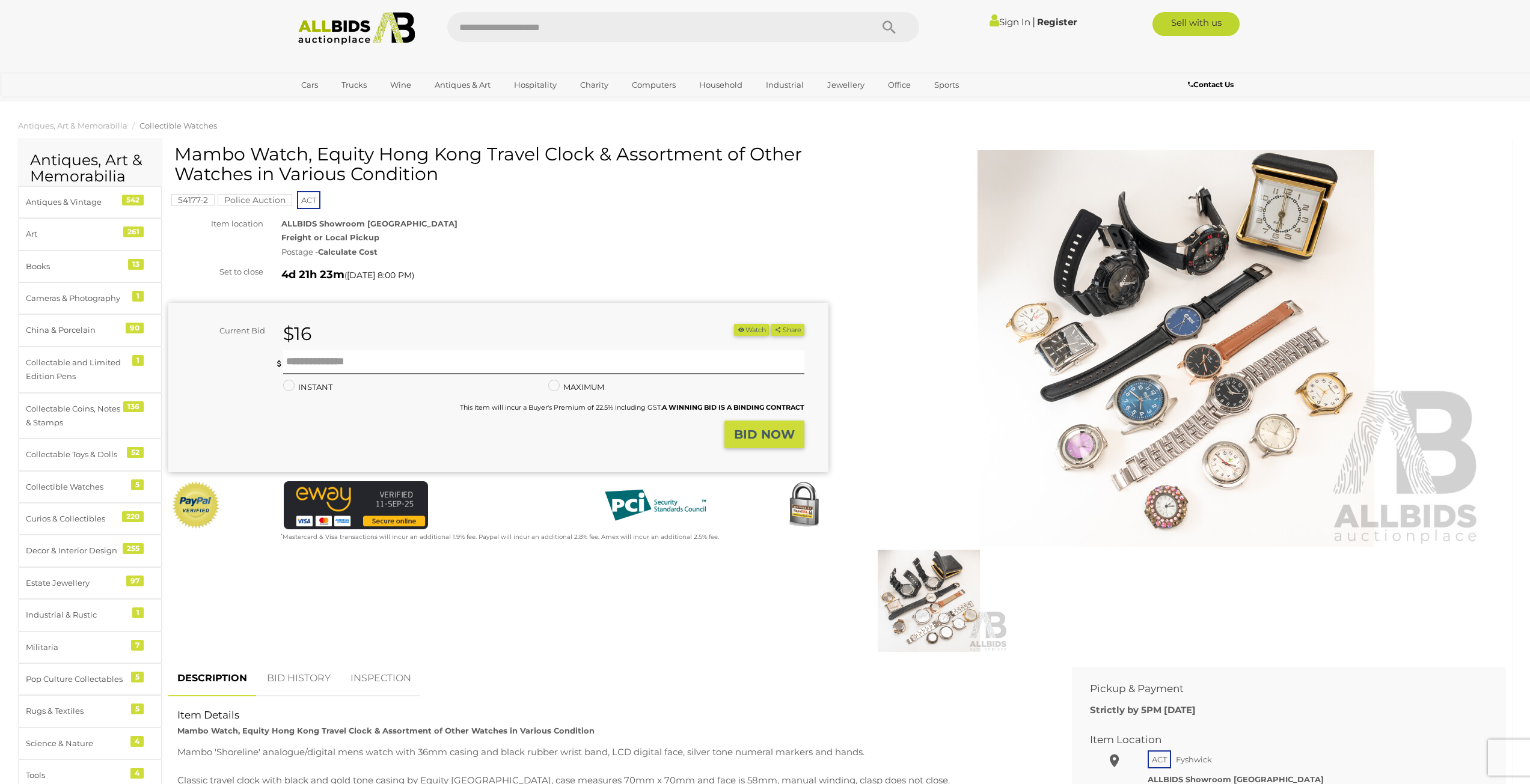
click at [1250, 332] on img at bounding box center [1176, 348] width 615 height 397
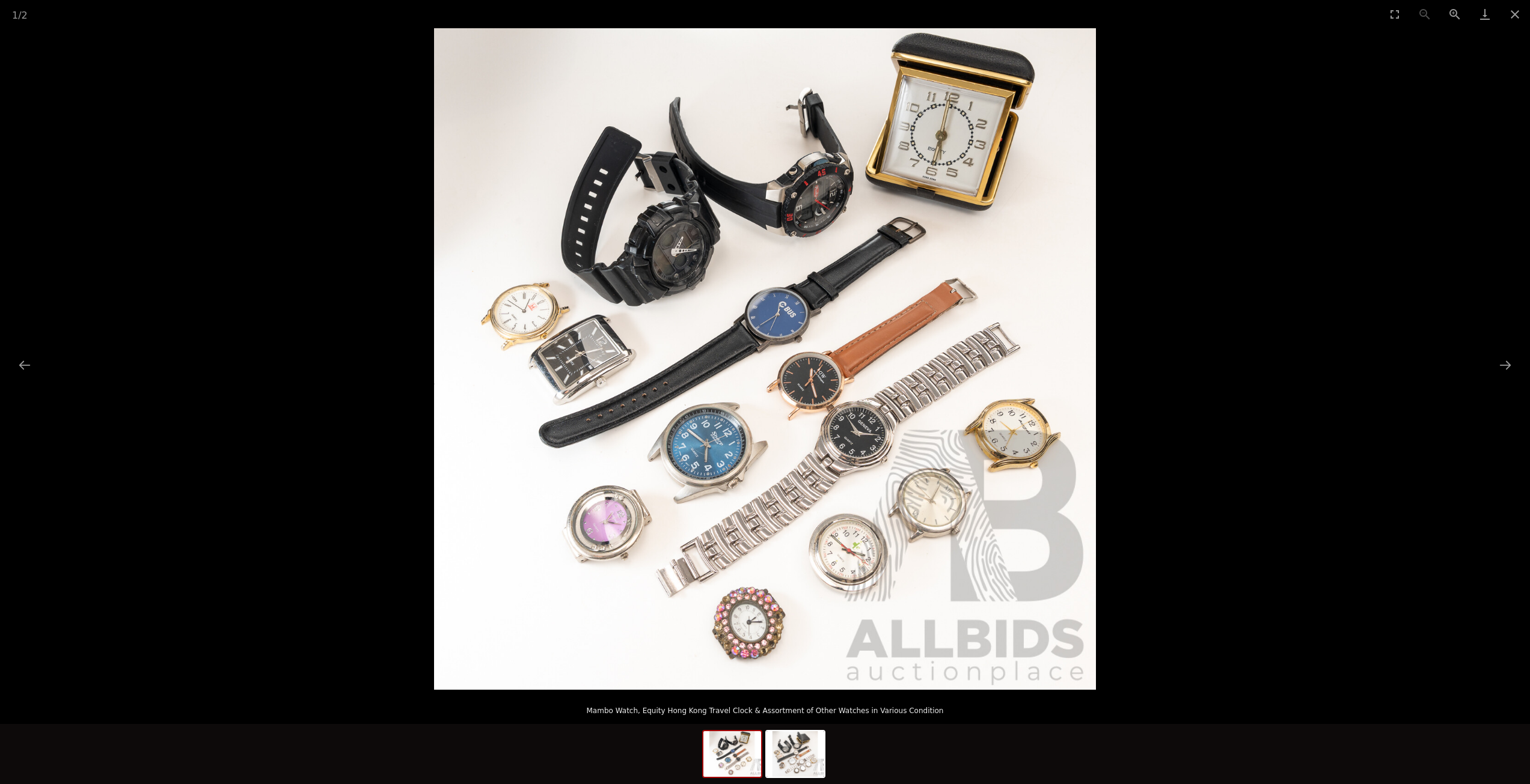
click at [784, 412] on img at bounding box center [765, 359] width 662 height 661
